Goal: Task Accomplishment & Management: Complete application form

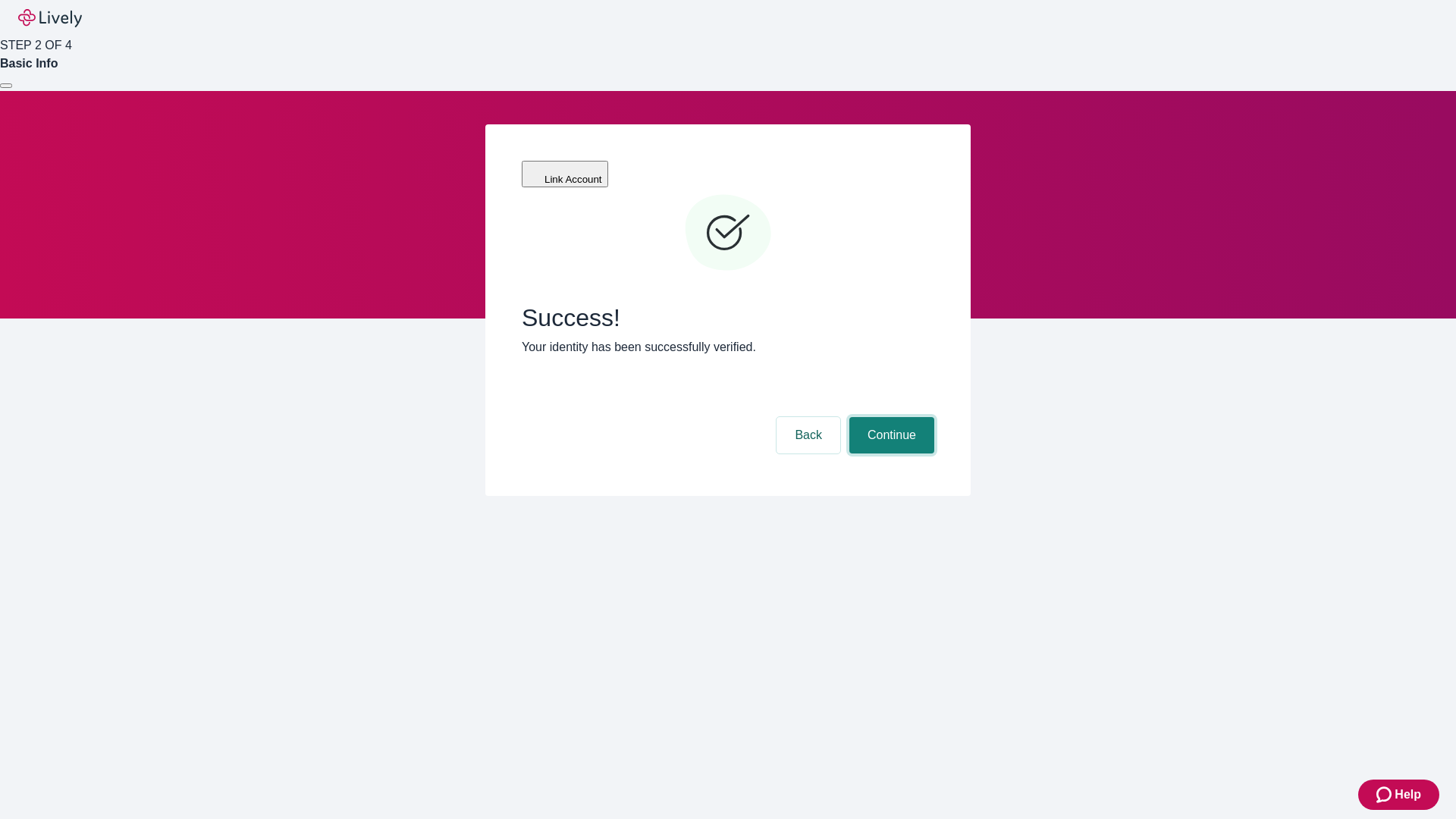
click at [890, 417] on button "Continue" at bounding box center [892, 434] width 85 height 37
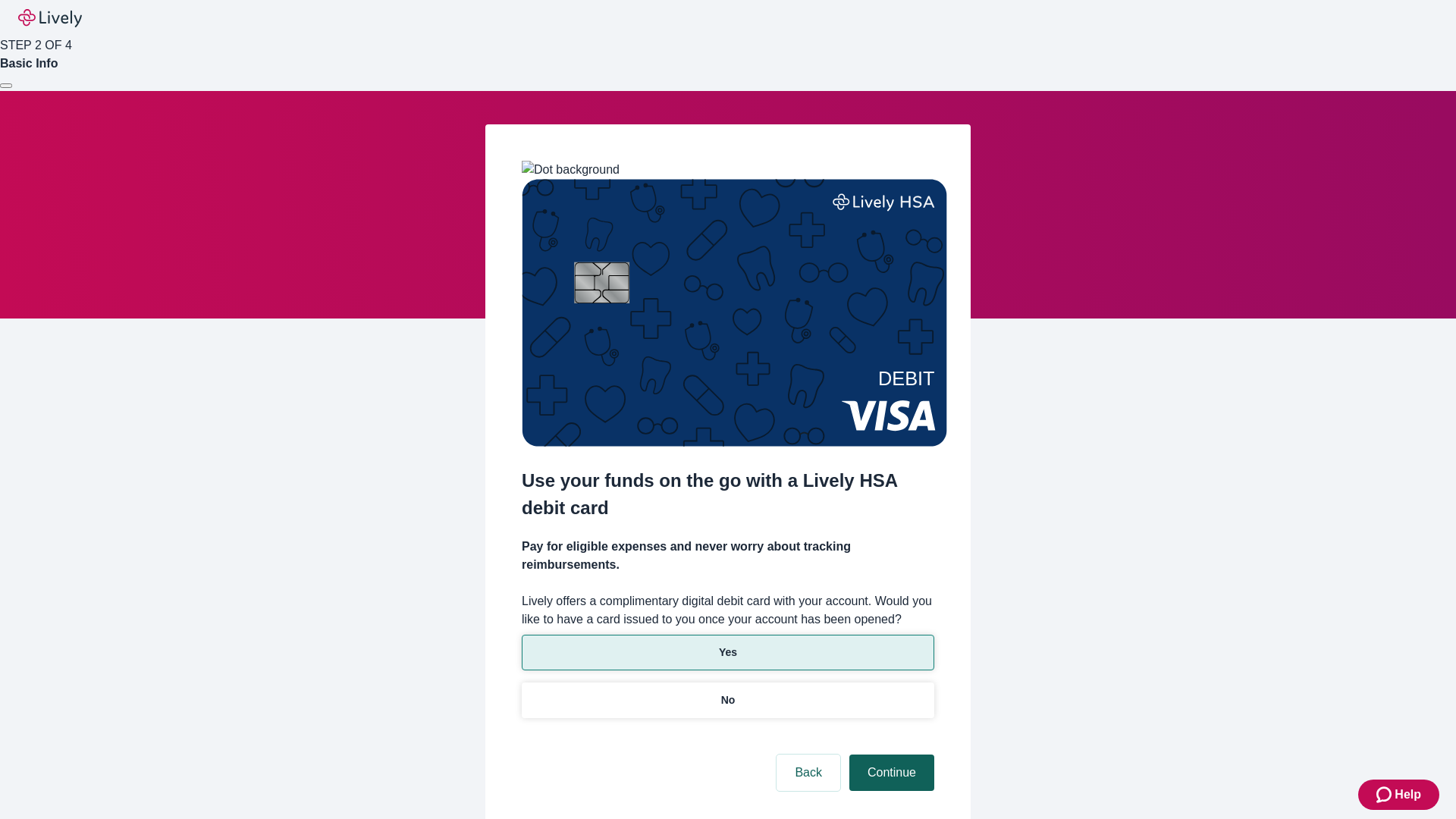
click at [727, 644] on p "Yes" at bounding box center [727, 652] width 18 height 16
click at [890, 754] on button "Continue" at bounding box center [892, 772] width 85 height 37
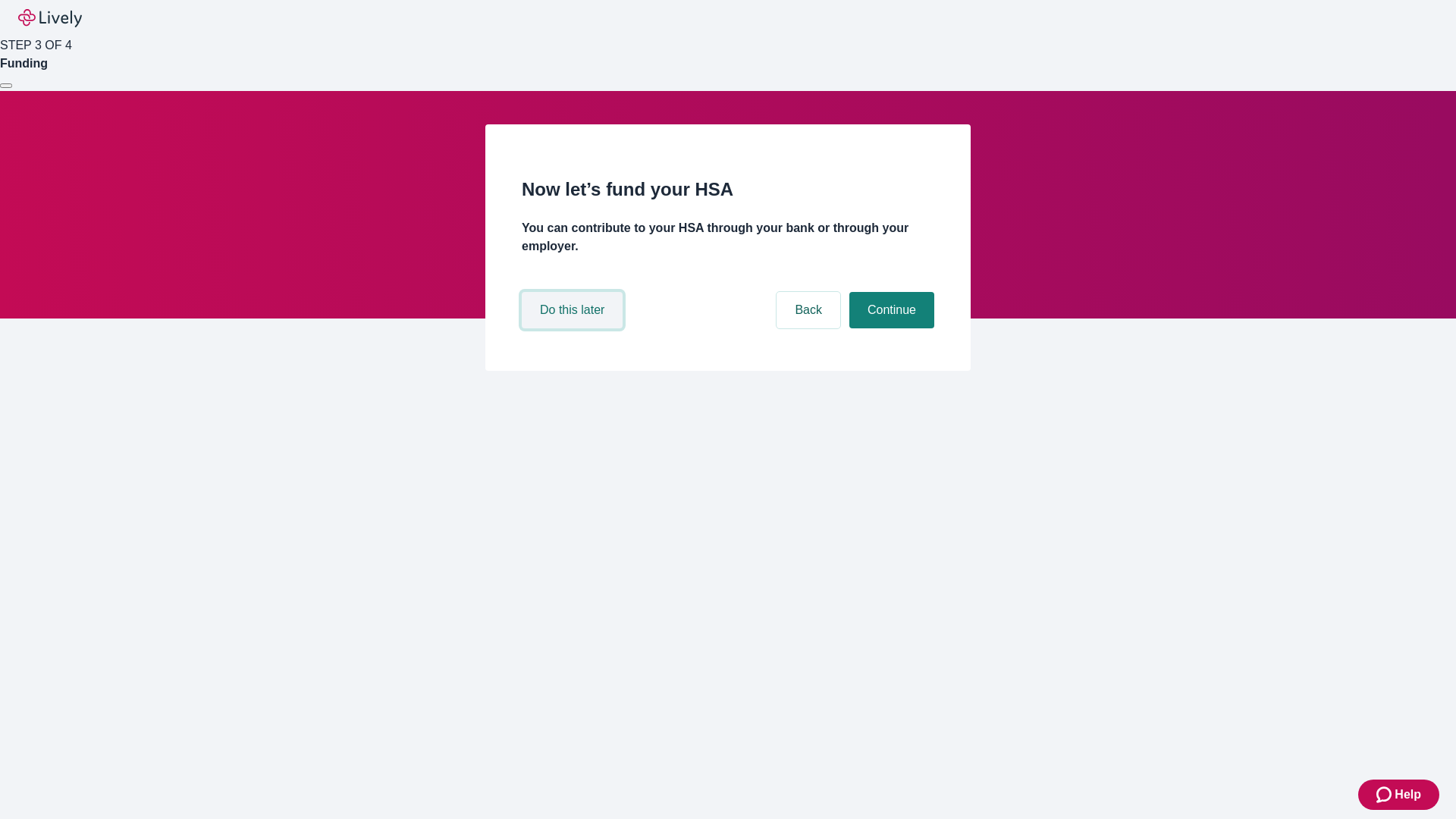
click at [574, 328] on button "Do this later" at bounding box center [572, 309] width 101 height 37
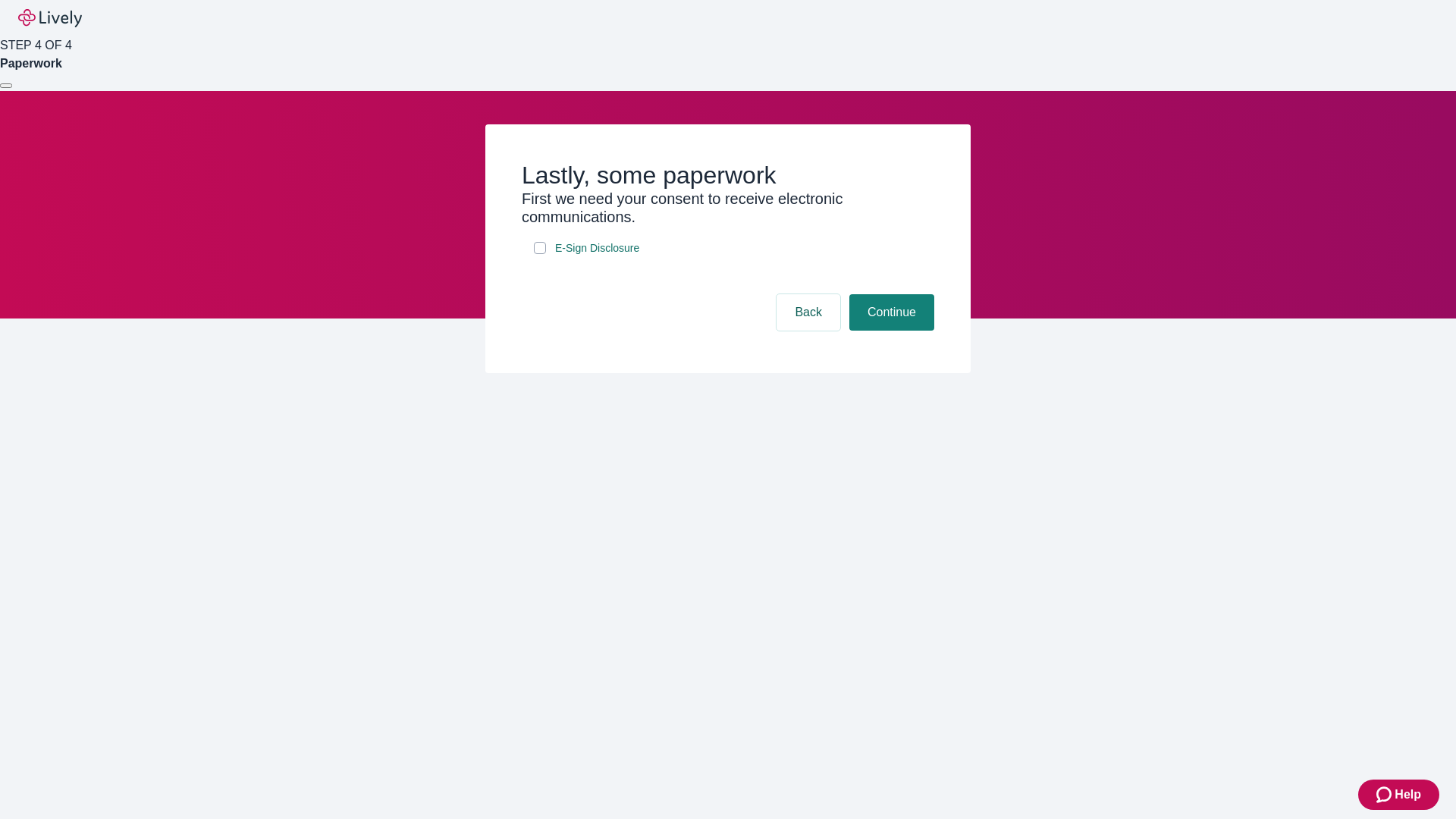
click at [540, 254] on input "E-Sign Disclosure" at bounding box center [540, 247] width 12 height 12
checkbox input "true"
click at [890, 330] on button "Continue" at bounding box center [892, 312] width 85 height 37
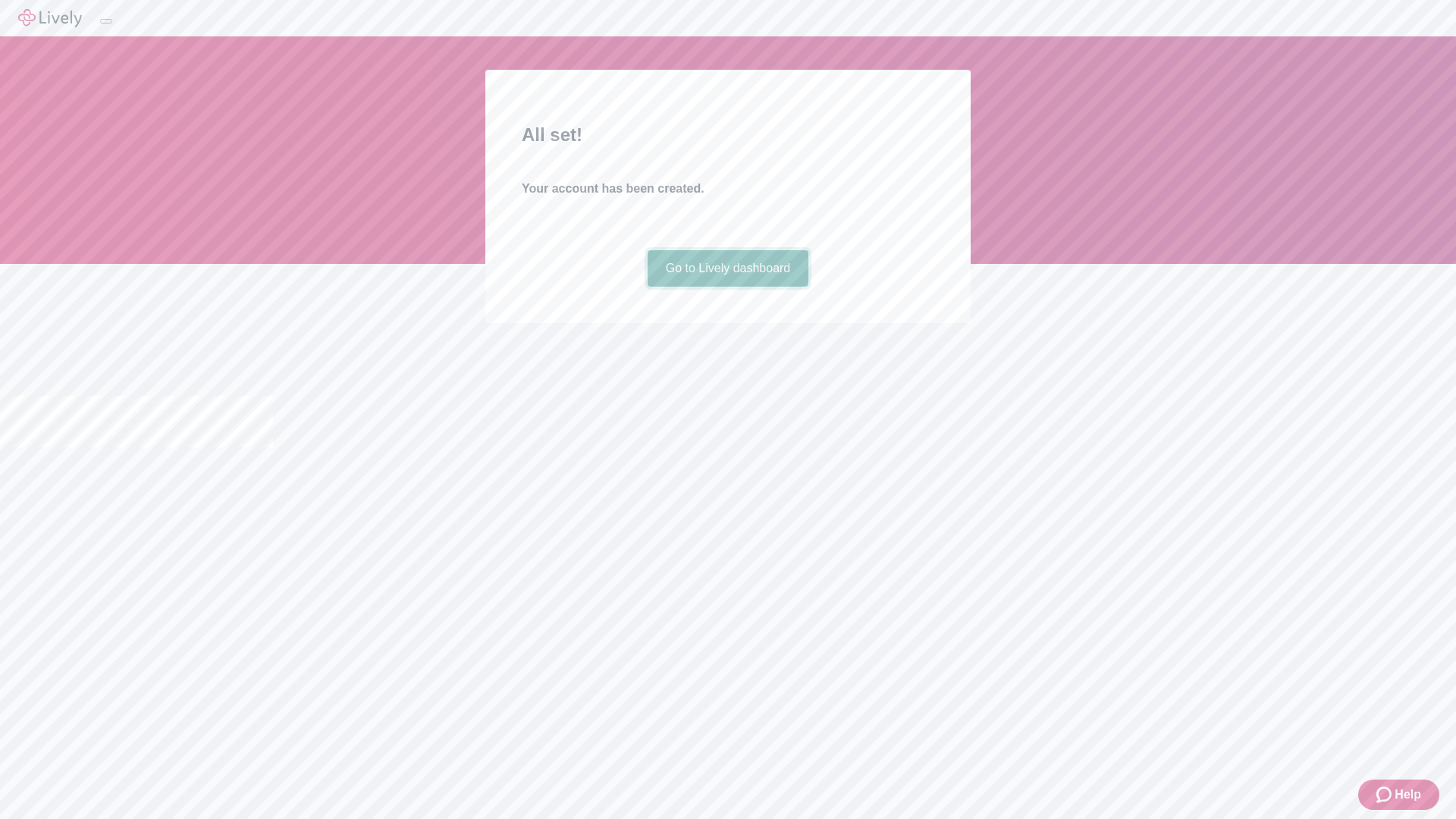
click at [727, 287] on link "Go to Lively dashboard" at bounding box center [728, 268] width 162 height 37
